Goal: Task Accomplishment & Management: Manage account settings

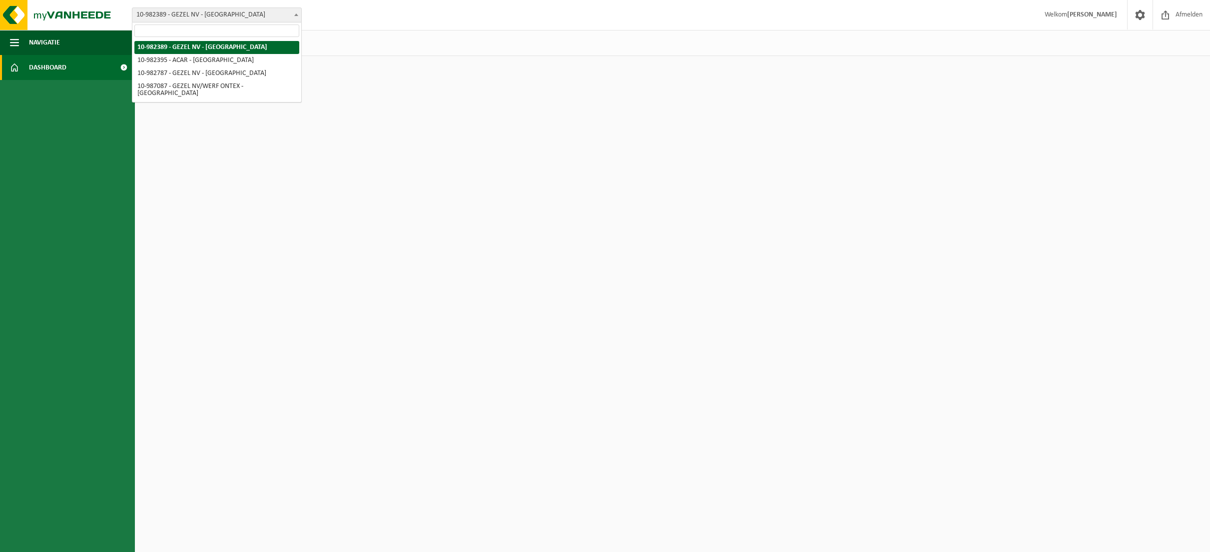
click at [259, 14] on span "10-982389 - GEZEL NV - [GEOGRAPHIC_DATA]" at bounding box center [216, 15] width 169 height 14
select select "162558"
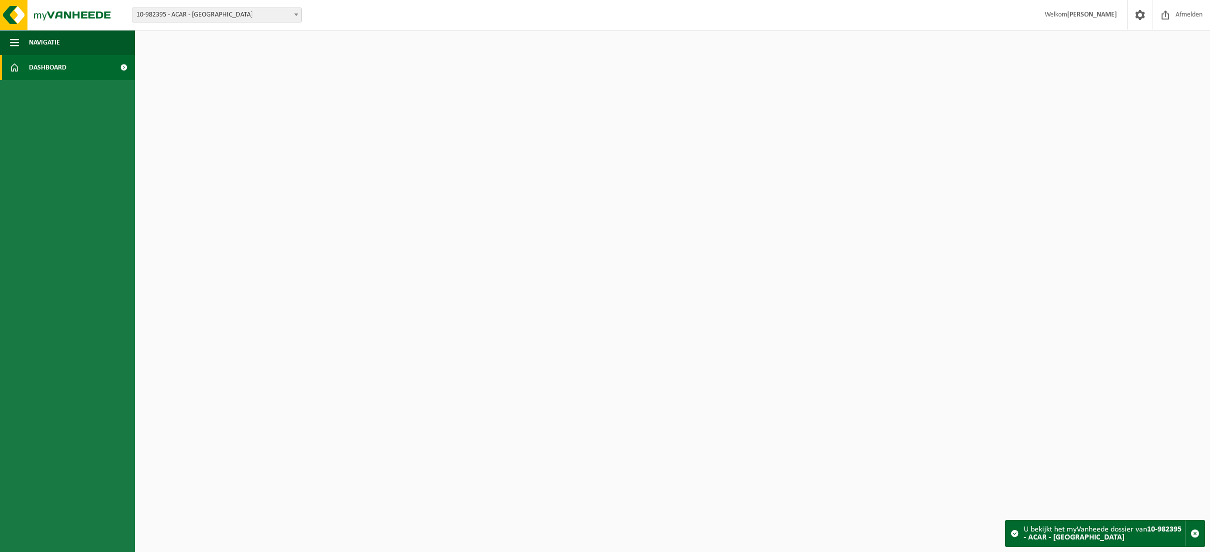
click at [72, 61] on link "Dashboard" at bounding box center [67, 67] width 135 height 25
click at [126, 66] on span at bounding box center [123, 67] width 22 height 25
click at [13, 68] on span at bounding box center [14, 67] width 9 height 25
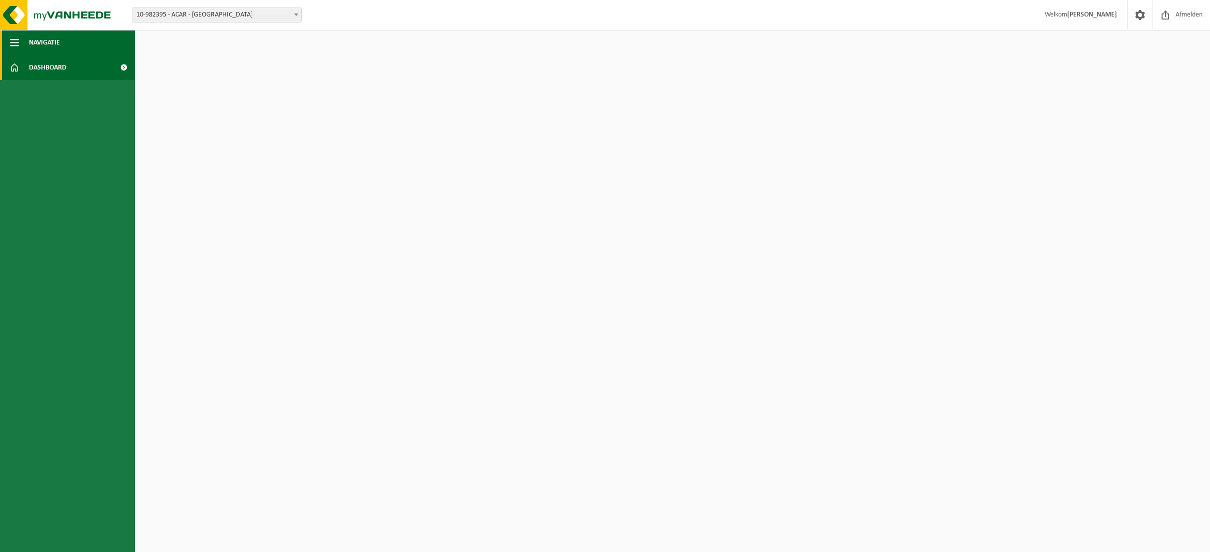
click at [14, 50] on span "button" at bounding box center [14, 42] width 9 height 25
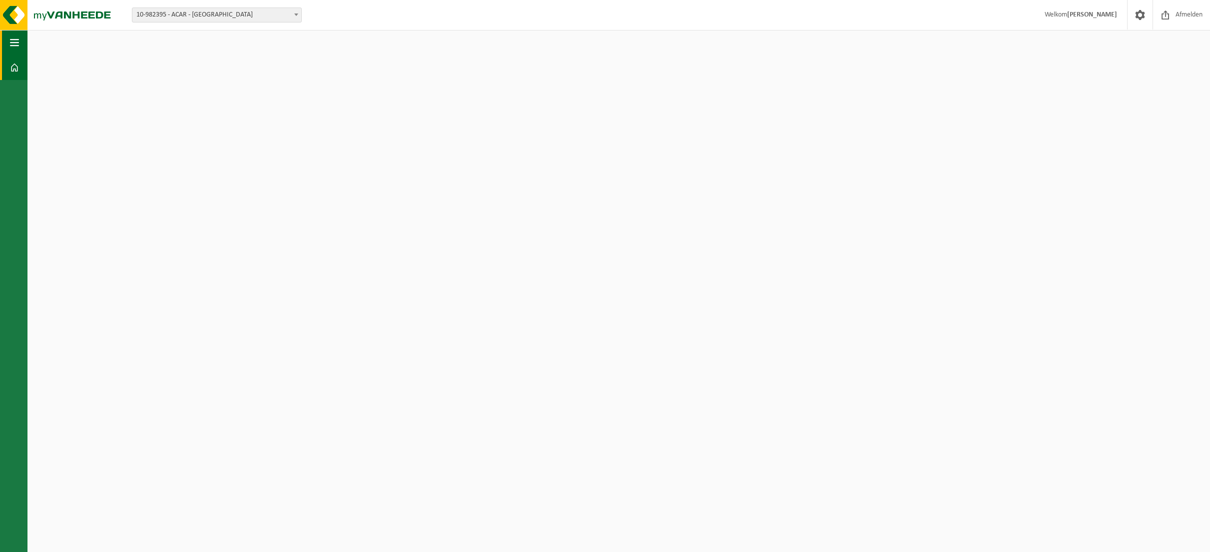
click at [14, 50] on span "button" at bounding box center [14, 42] width 9 height 25
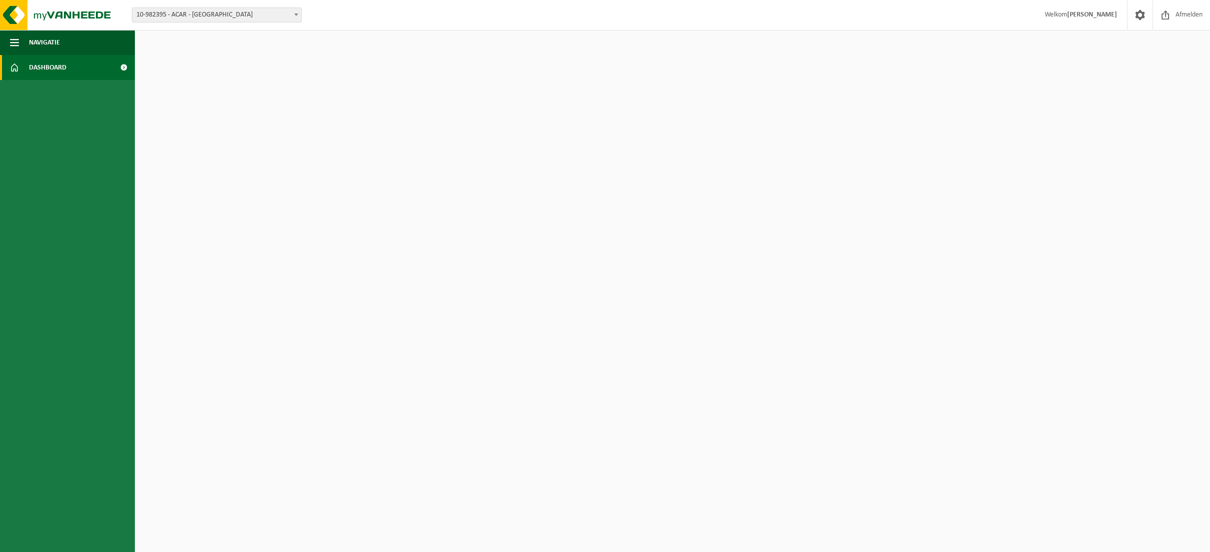
click at [15, 71] on span at bounding box center [14, 67] width 9 height 25
click at [1192, 12] on span "Afmelden" at bounding box center [1189, 14] width 32 height 29
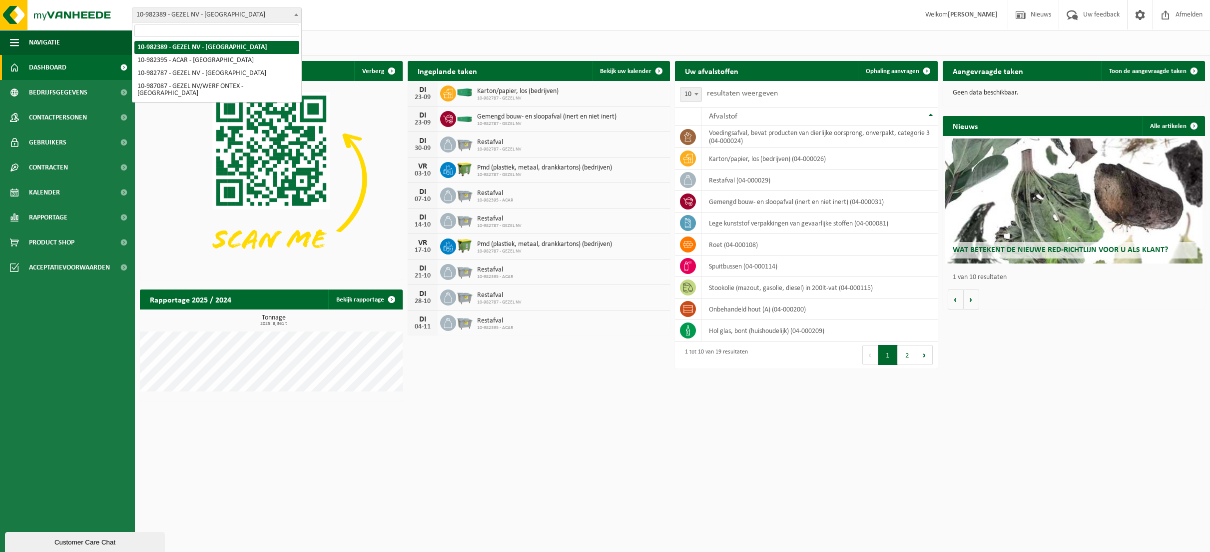
click at [278, 18] on span "10-982389 - GEZEL NV - [GEOGRAPHIC_DATA]" at bounding box center [216, 15] width 169 height 14
select select "162558"
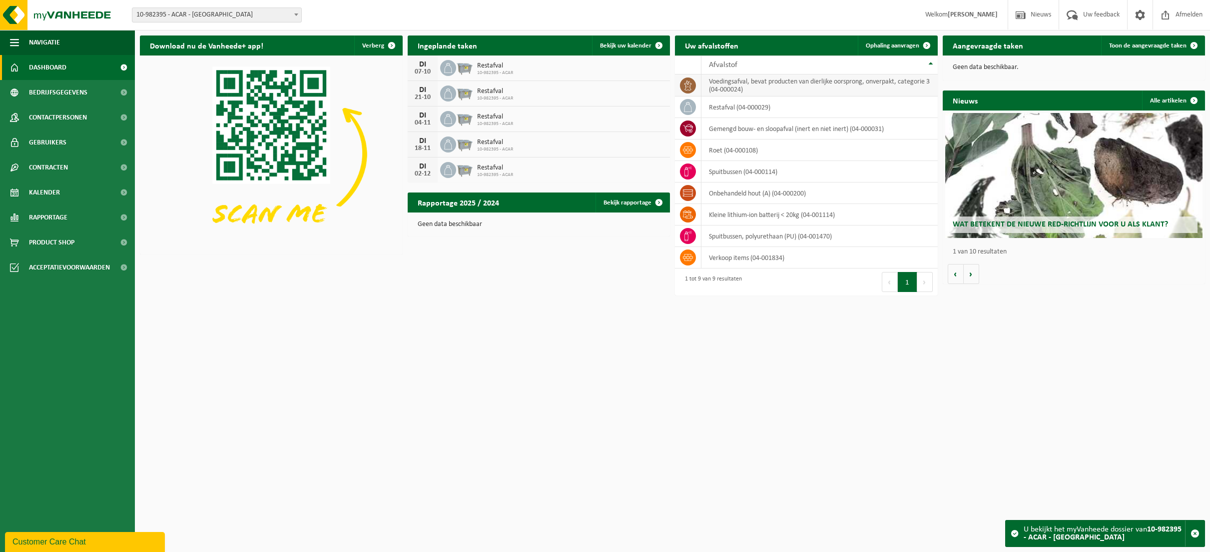
click at [685, 83] on icon at bounding box center [687, 85] width 7 height 10
click at [1153, 48] on span "Toon de aangevraagde taken" at bounding box center [1147, 45] width 77 height 6
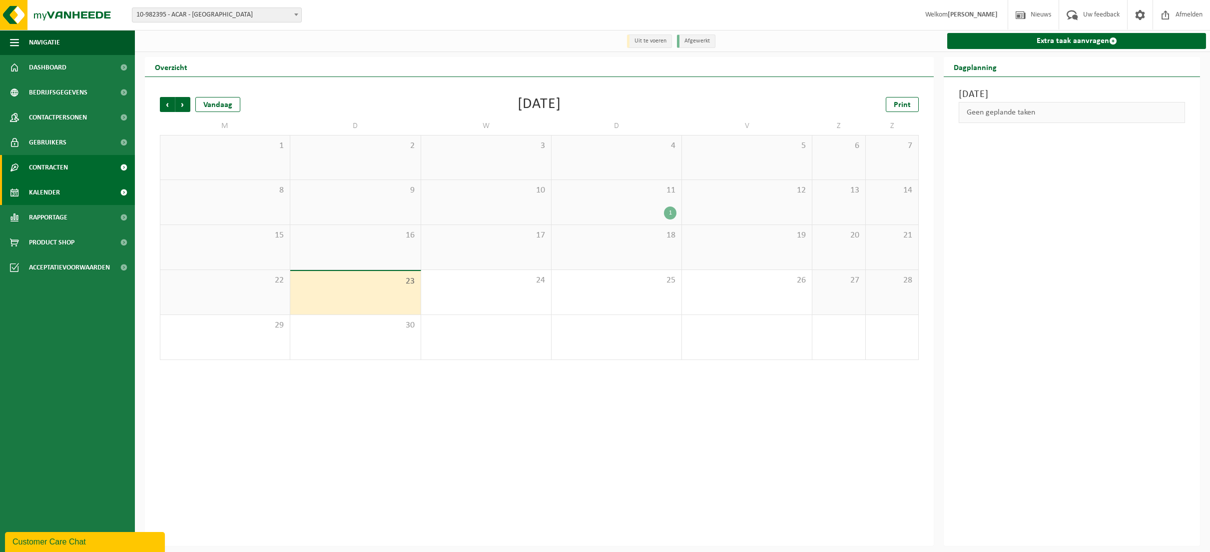
click at [42, 162] on span "Contracten" at bounding box center [48, 167] width 39 height 25
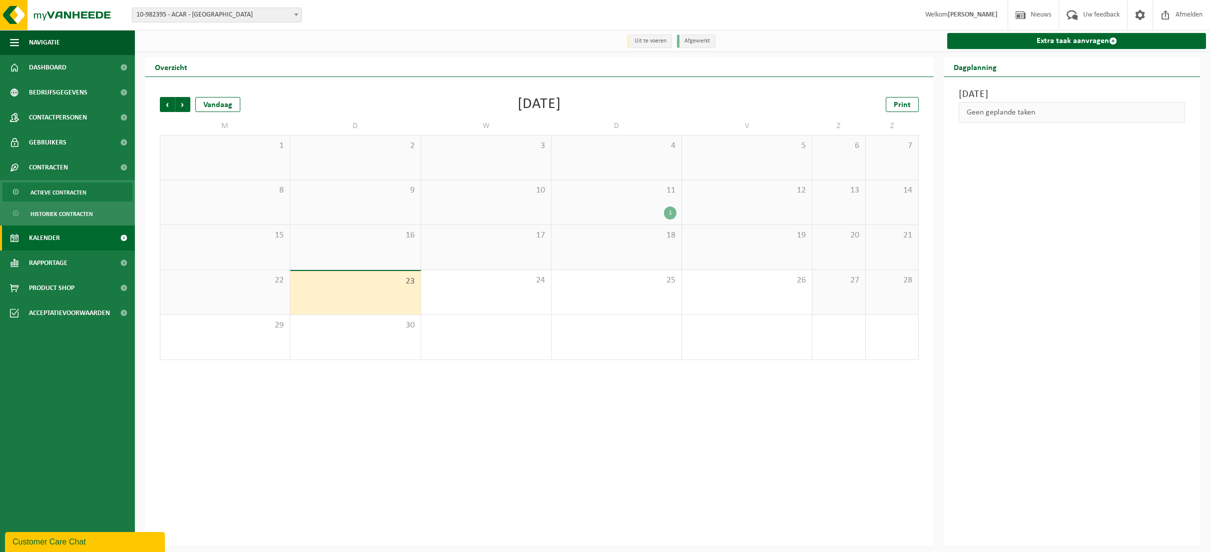
click at [55, 192] on span "Actieve contracten" at bounding box center [58, 192] width 56 height 19
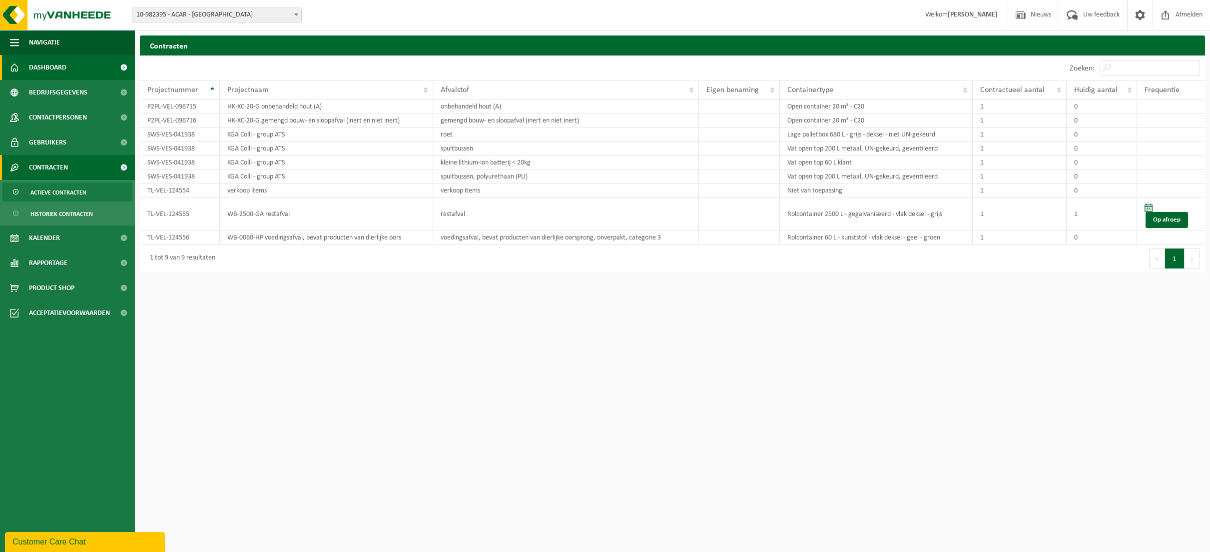
click at [66, 67] on span "Dashboard" at bounding box center [47, 67] width 37 height 25
